Goal: Navigation & Orientation: Go to known website

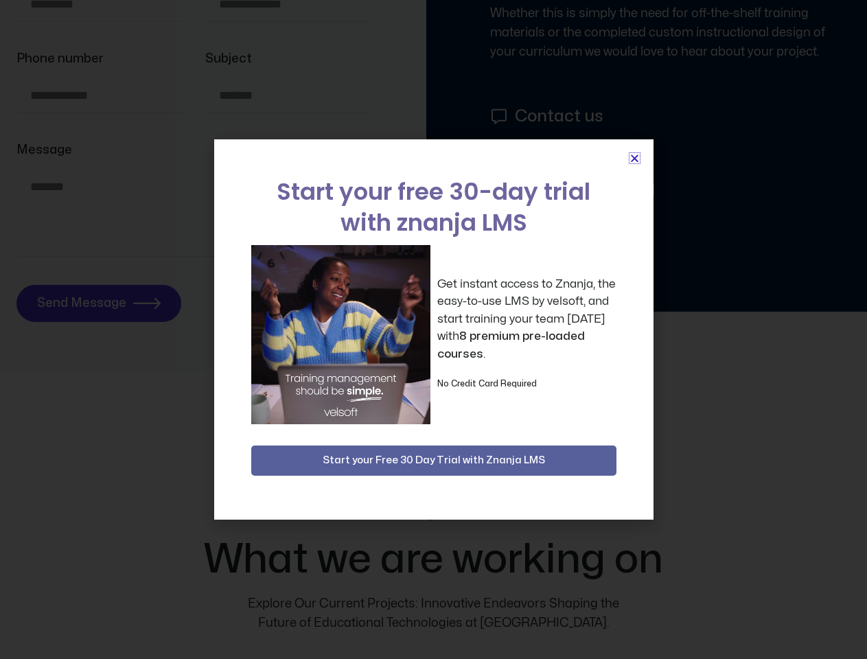
scroll to position [6202, 0]
